Goal: Find specific page/section: Find specific page/section

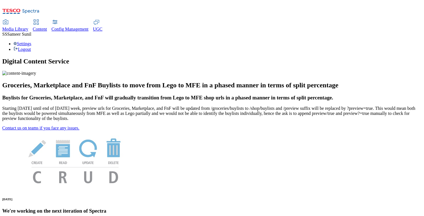
click at [47, 27] on span "Content" at bounding box center [40, 29] width 14 height 5
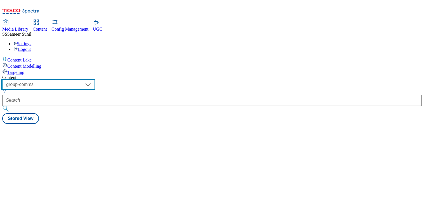
click at [94, 80] on select "dotcom-cz dotcom-hu dotcom-sk fnf-uk ghs-roi ghs-uk group-comms ighs-cz ighs-hu…" at bounding box center [48, 84] width 92 height 9
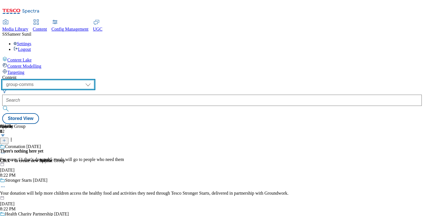
click at [73, 80] on select "dotcom-cz dotcom-hu dotcom-sk fnf-uk ghs-roi ghs-uk group-comms ighs-cz ighs-hu…" at bounding box center [48, 84] width 92 height 9
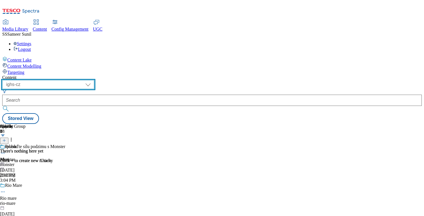
click at [94, 80] on select "dotcom-cz dotcom-hu dotcom-sk fnf-uk ghs-roi ghs-uk group-comms ighs-cz ighs-hu…" at bounding box center [48, 84] width 92 height 9
select select "ighs-hu"
click at [73, 80] on select "dotcom-cz dotcom-hu dotcom-sk fnf-uk ghs-roi ghs-uk group-comms ighs-cz ighs-hu…" at bounding box center [48, 84] width 92 height 9
